Goal: Task Accomplishment & Management: Complete application form

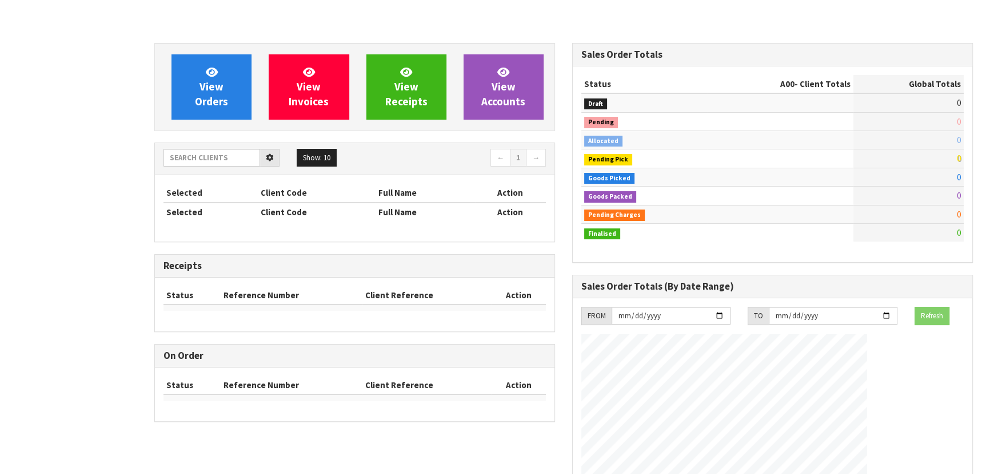
click at [814, 247] on div "Status A00 - Client Totals Global Totals Draft 0 Pending 0 Allocated 0 Pending …" at bounding box center [773, 164] width 400 height 196
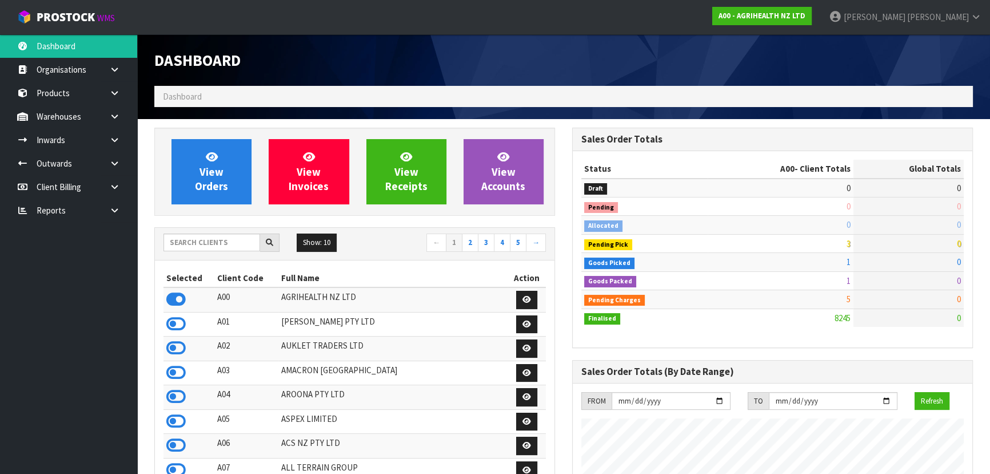
scroll to position [865, 417]
click at [231, 240] on input "text" at bounding box center [212, 242] width 97 height 18
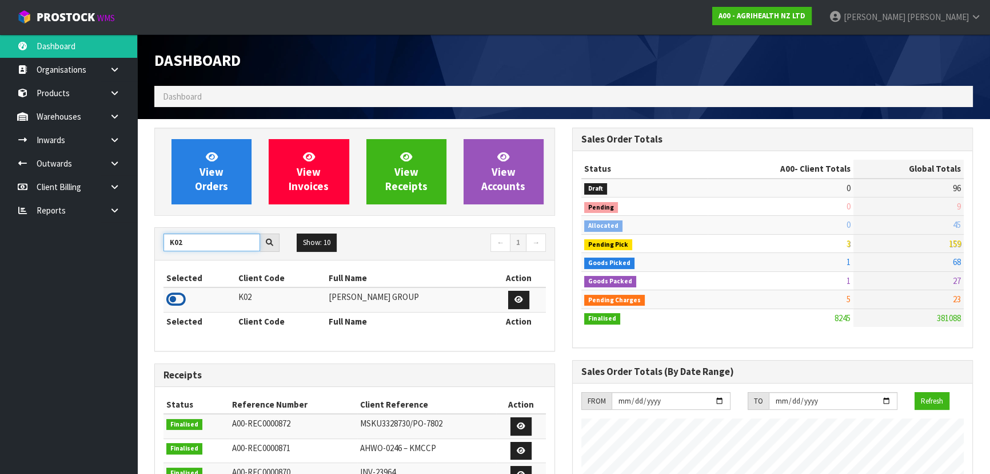
type input "K02"
click at [173, 297] on icon at bounding box center [175, 299] width 19 height 17
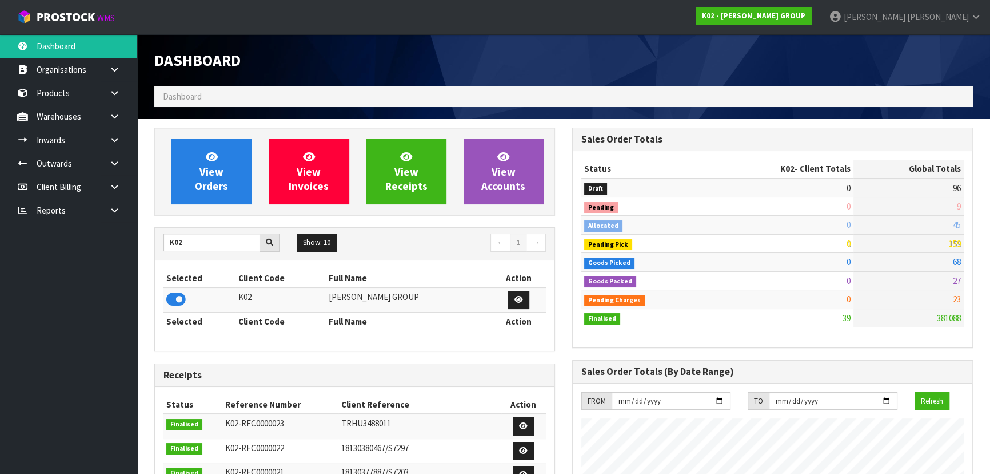
scroll to position [698, 417]
click at [109, 138] on icon at bounding box center [114, 140] width 11 height 9
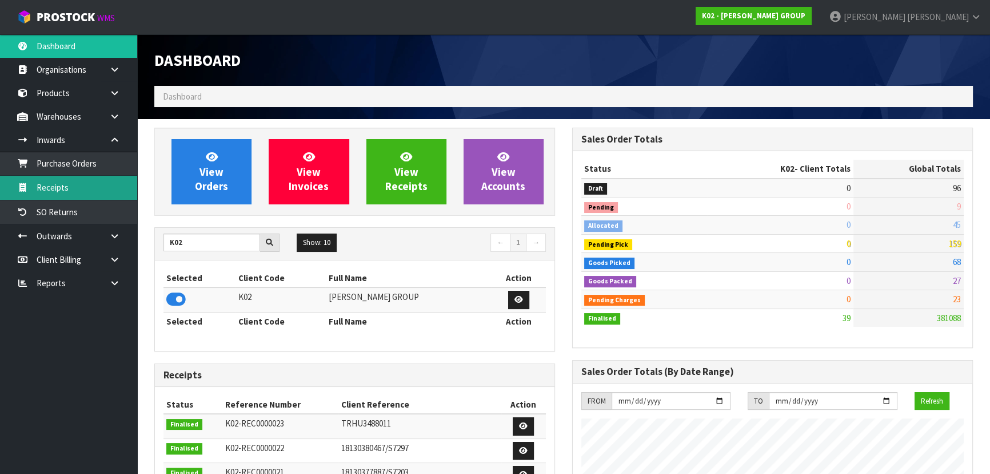
click at [120, 182] on link "Receipts" at bounding box center [68, 187] width 137 height 23
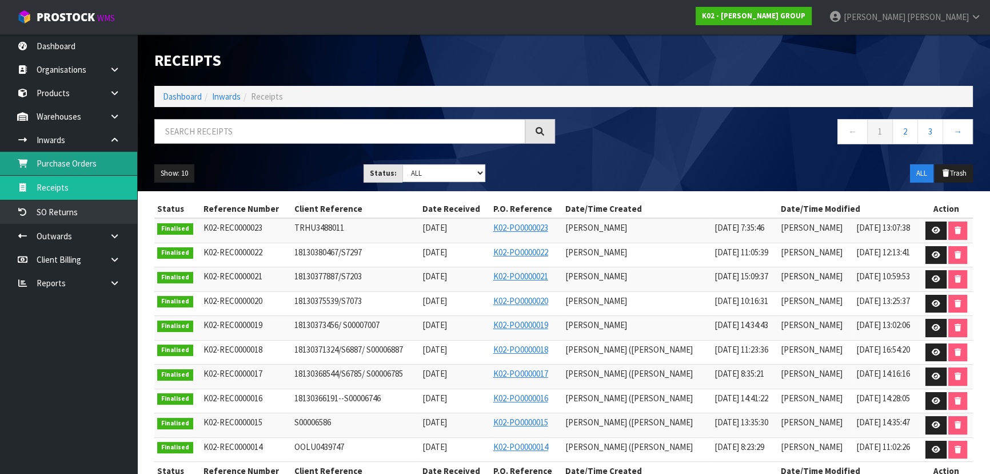
click at [102, 160] on link "Purchase Orders" at bounding box center [68, 163] width 137 height 23
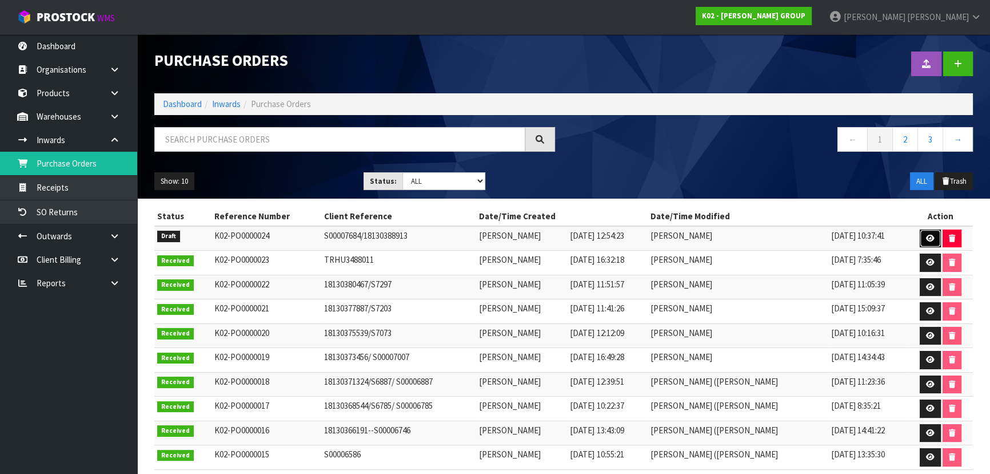
click at [928, 241] on link at bounding box center [930, 238] width 21 height 18
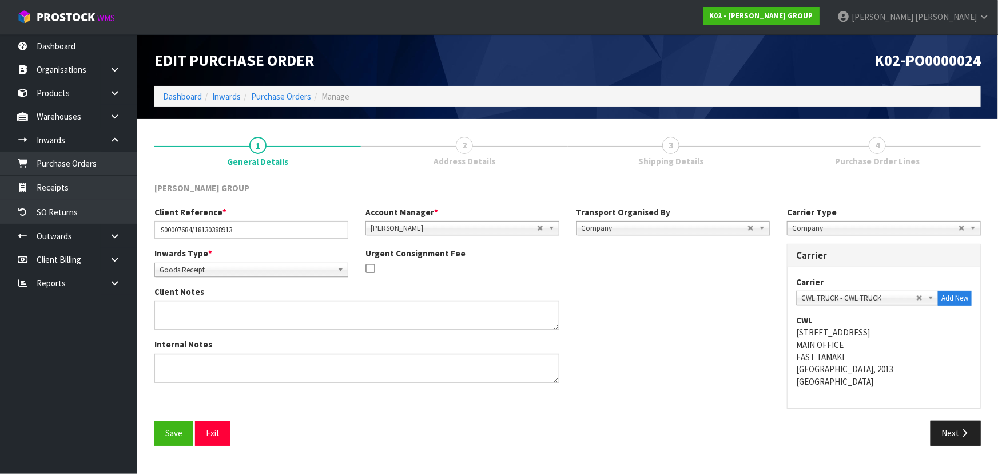
click at [682, 152] on link "3 Shipping Details" at bounding box center [671, 150] width 206 height 45
click at [670, 144] on span "3" at bounding box center [670, 145] width 17 height 17
click at [956, 426] on button "Next" at bounding box center [955, 432] width 50 height 25
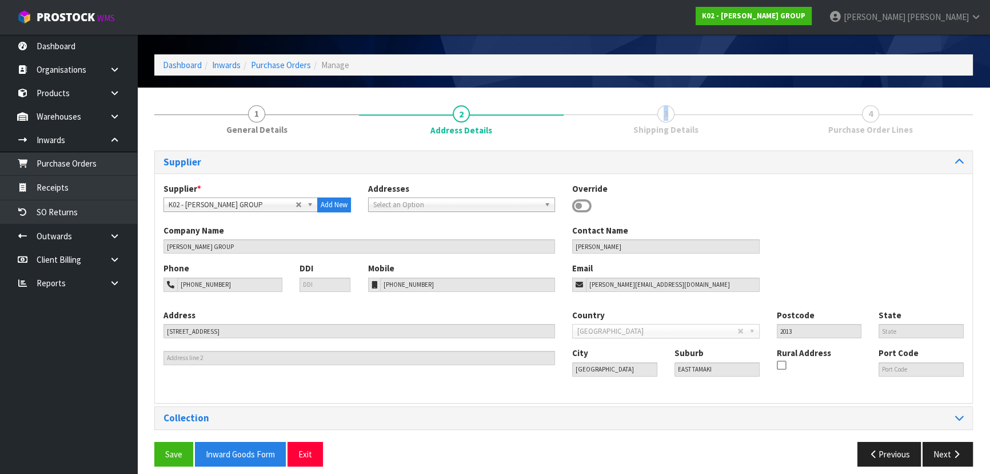
scroll to position [41, 0]
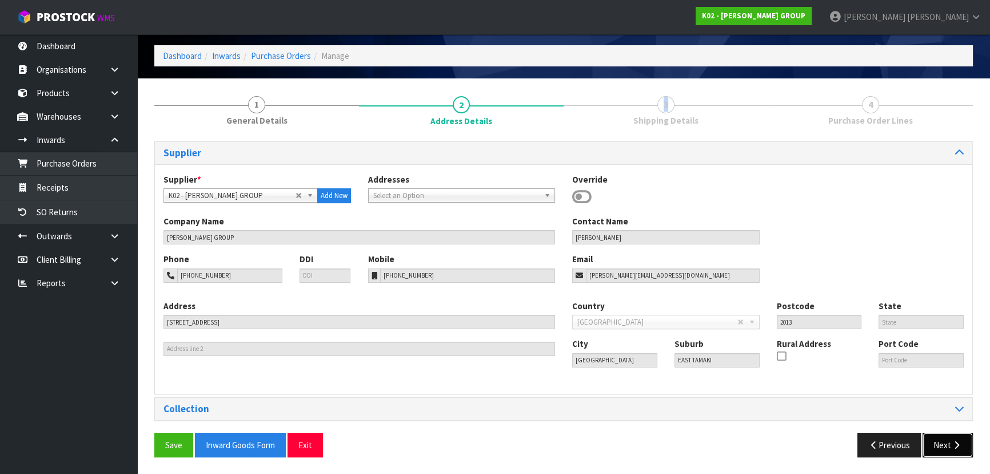
click at [947, 452] on button "Next" at bounding box center [948, 444] width 50 height 25
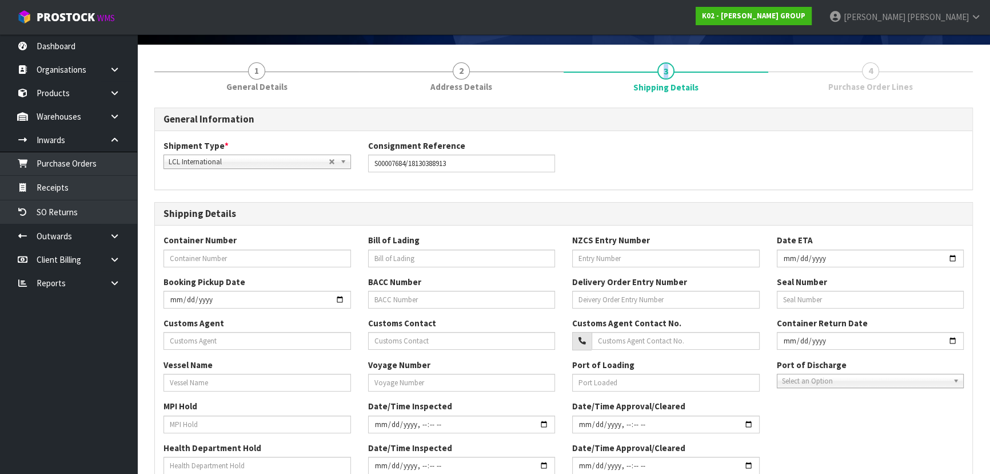
scroll to position [0, 0]
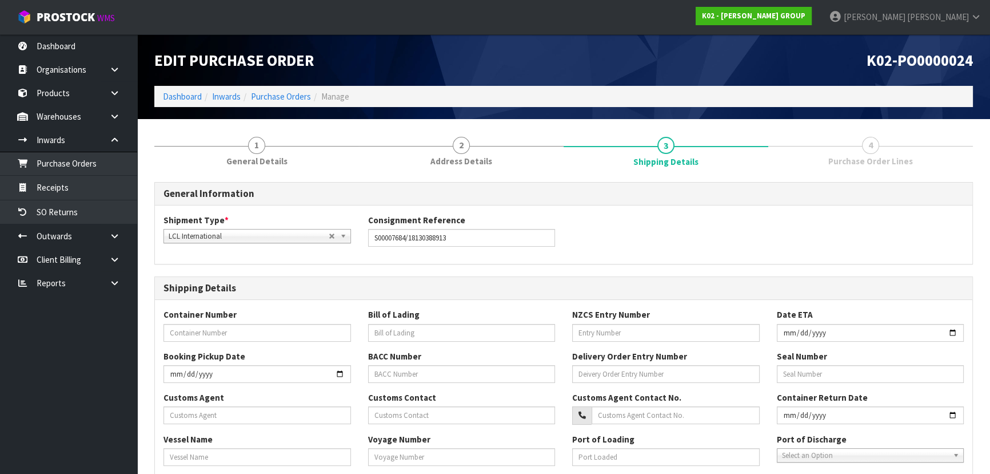
click at [876, 152] on link "4 Purchase Order Lines" at bounding box center [871, 150] width 205 height 45
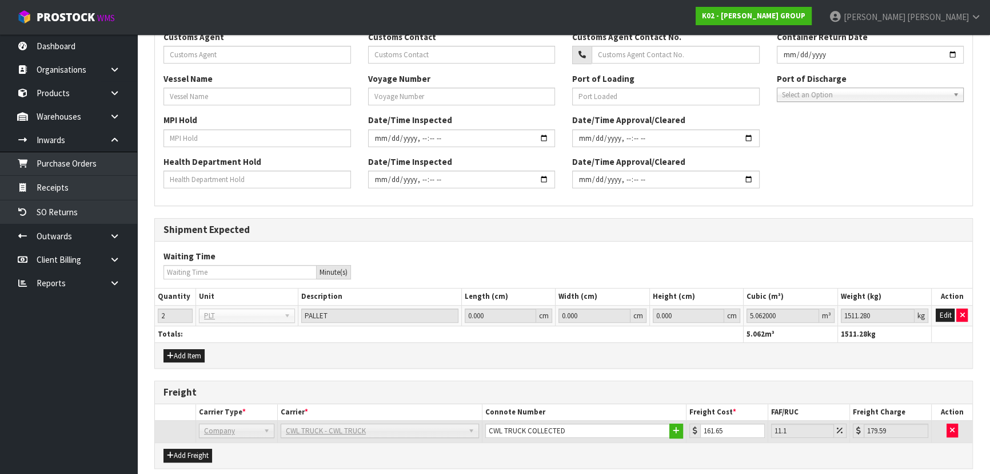
scroll to position [501, 0]
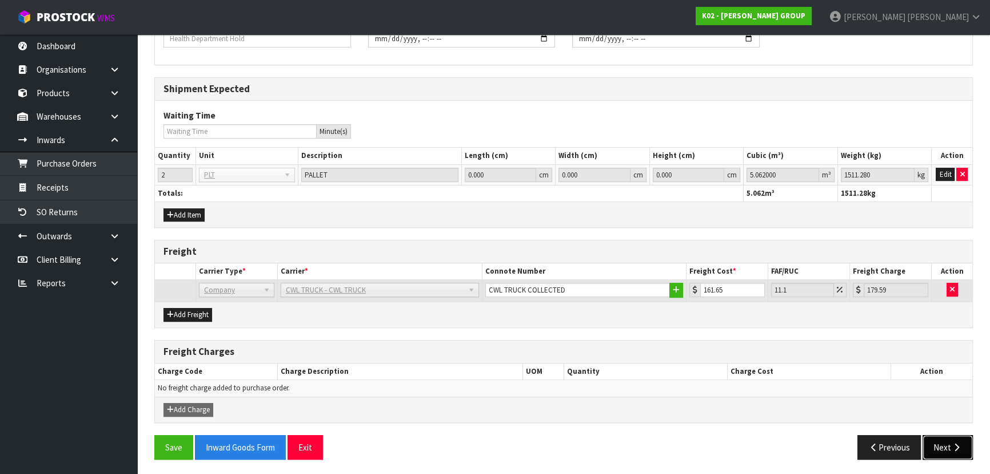
click at [955, 443] on icon "button" at bounding box center [957, 447] width 11 height 9
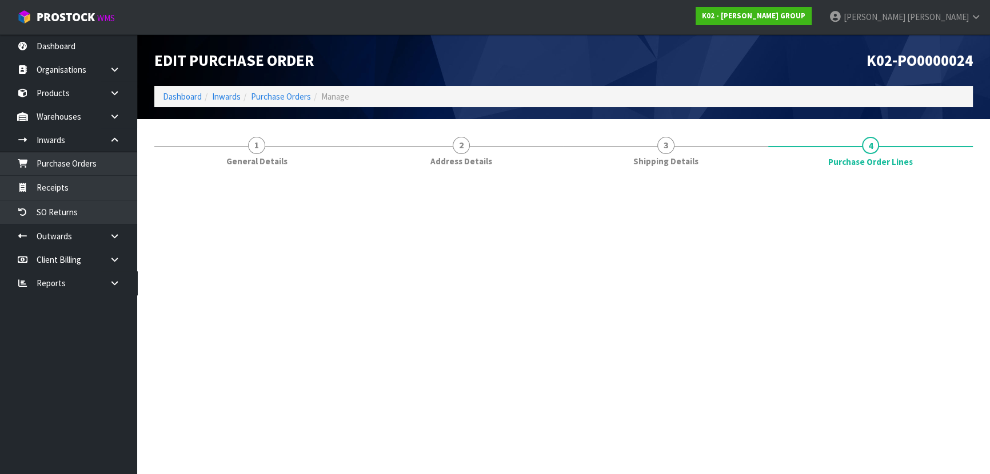
scroll to position [0, 0]
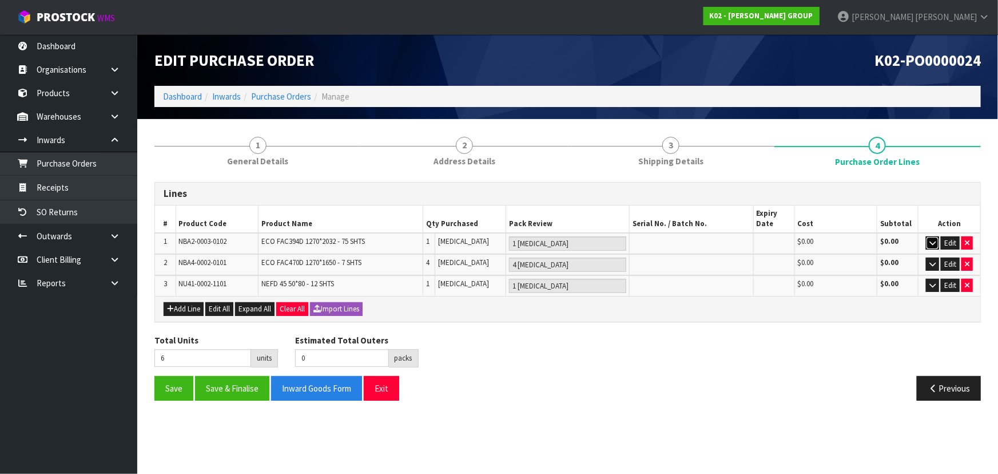
click at [936, 241] on icon "button" at bounding box center [932, 242] width 6 height 7
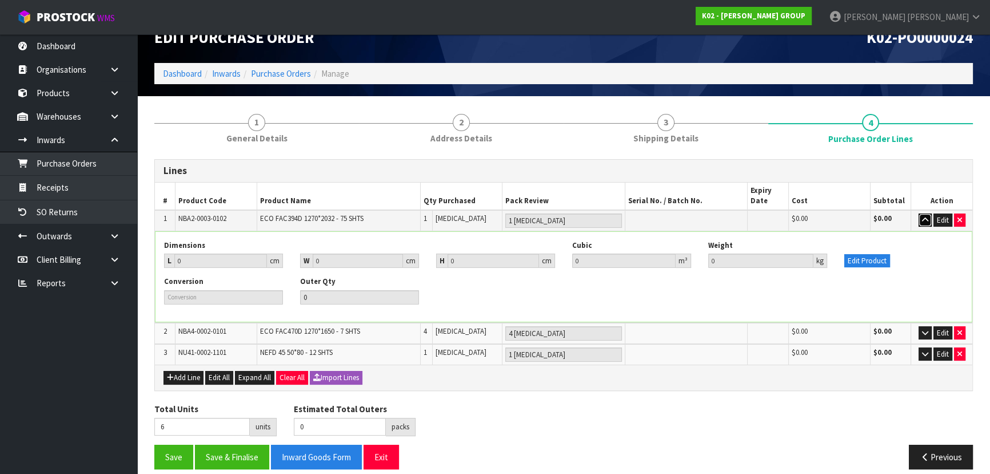
scroll to position [34, 0]
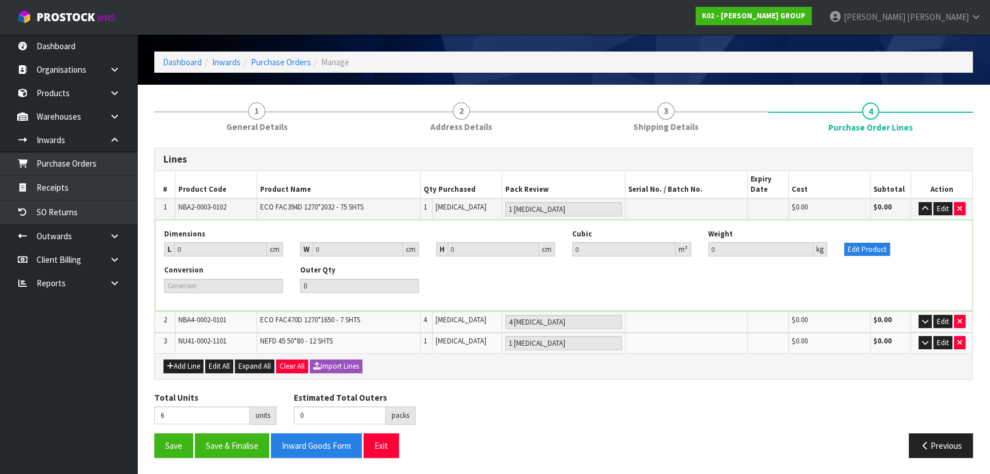
click at [917, 320] on td "Edit" at bounding box center [942, 321] width 61 height 21
click at [928, 321] on icon "button" at bounding box center [925, 320] width 6 height 7
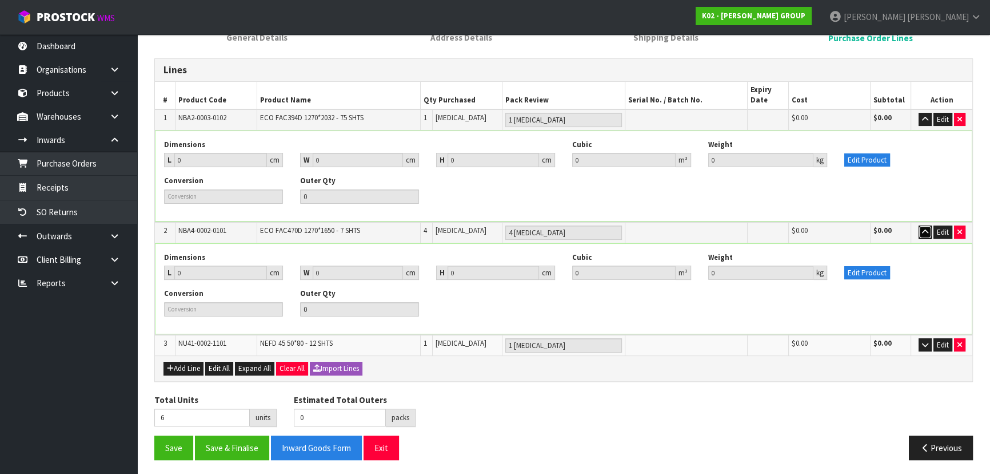
scroll to position [125, 0]
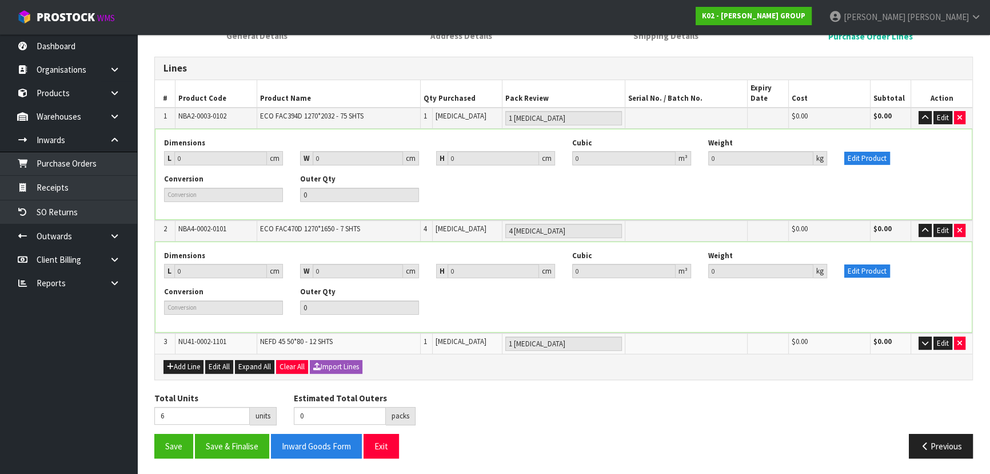
click at [914, 342] on td "Edit" at bounding box center [942, 343] width 61 height 21
click at [926, 341] on icon "button" at bounding box center [925, 342] width 6 height 7
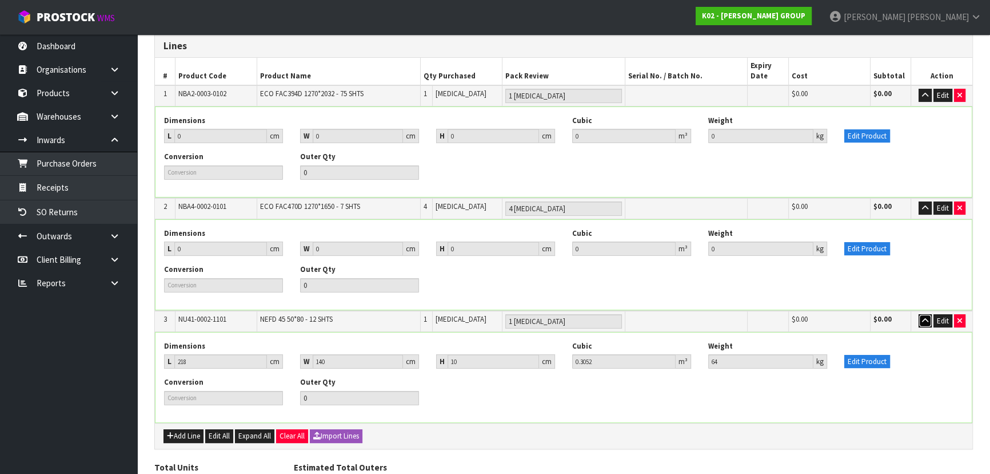
scroll to position [9, 0]
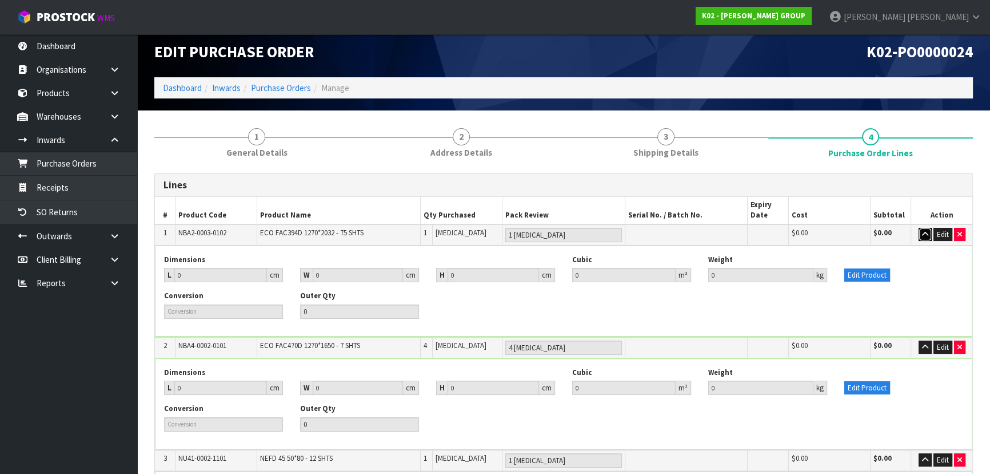
click at [924, 234] on icon "button" at bounding box center [925, 233] width 6 height 7
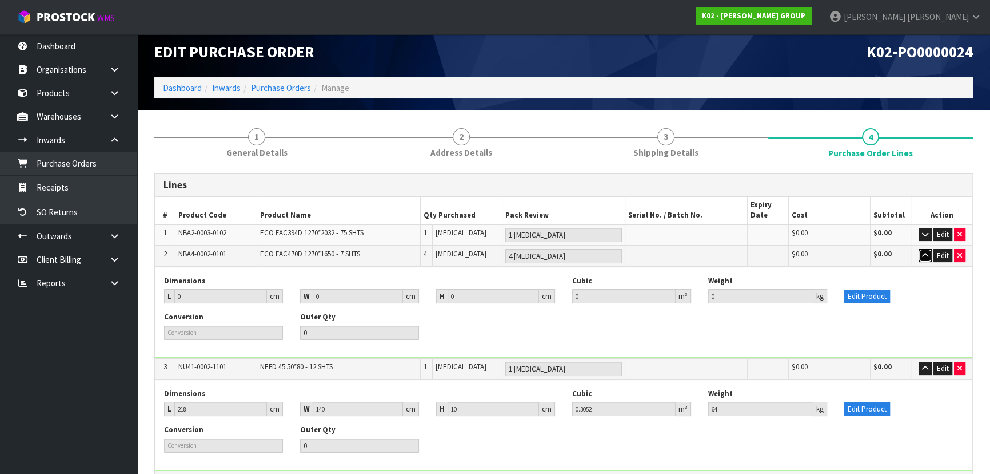
click at [924, 252] on icon "button" at bounding box center [925, 255] width 6 height 7
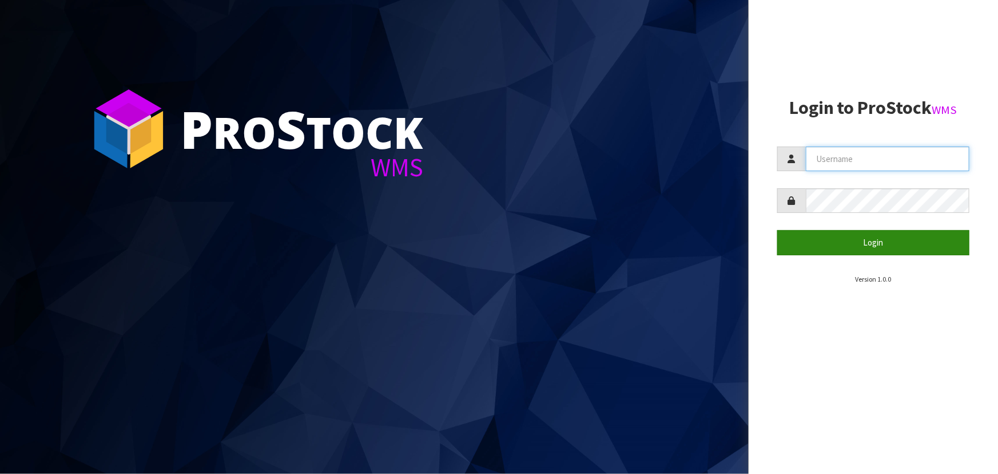
type input "[PERSON_NAME]"
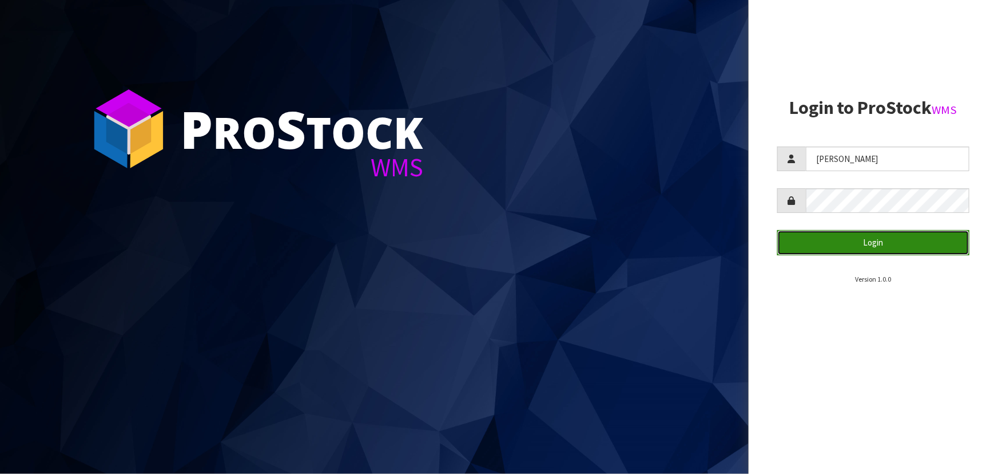
click at [896, 236] on button "Login" at bounding box center [873, 242] width 192 height 25
